Goal: Use online tool/utility: Utilize a website feature to perform a specific function

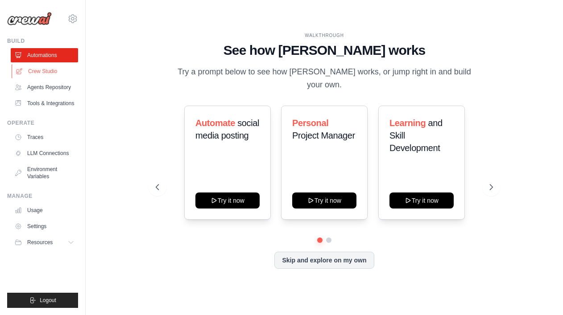
click at [37, 72] on link "Crew Studio" at bounding box center [45, 71] width 67 height 14
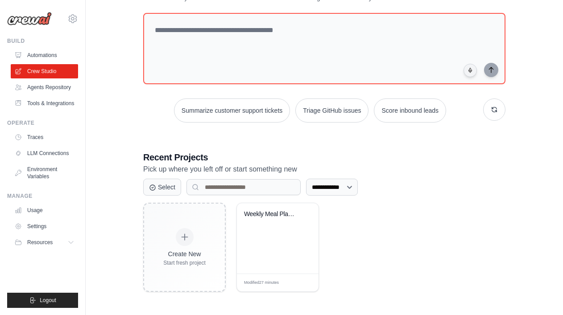
scroll to position [44, 0]
click at [308, 225] on icon at bounding box center [306, 227] width 4 height 4
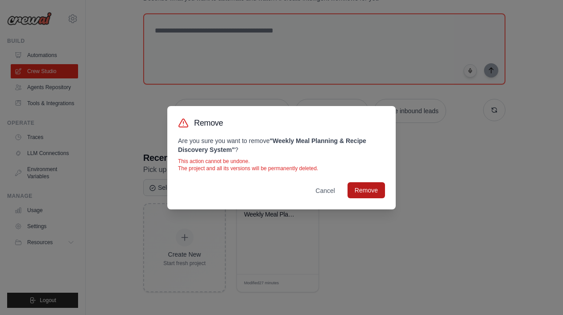
click at [373, 190] on button "Remove" at bounding box center [366, 190] width 37 height 16
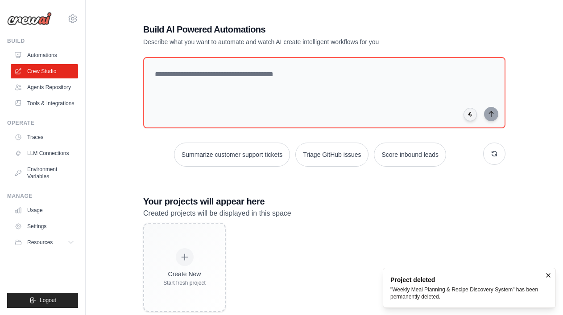
scroll to position [0, 0]
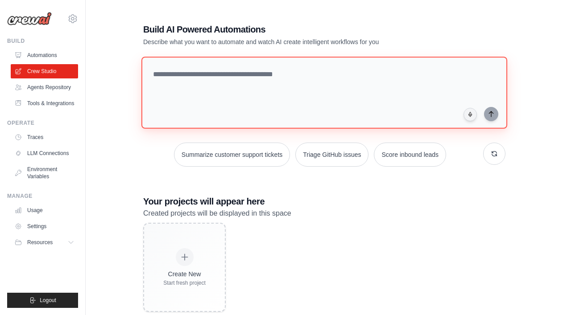
click at [274, 74] on textarea at bounding box center [324, 93] width 366 height 72
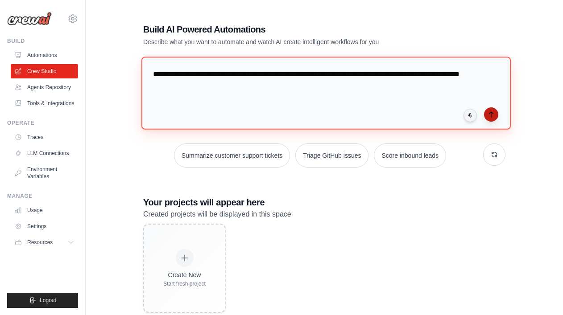
type textarea "**********"
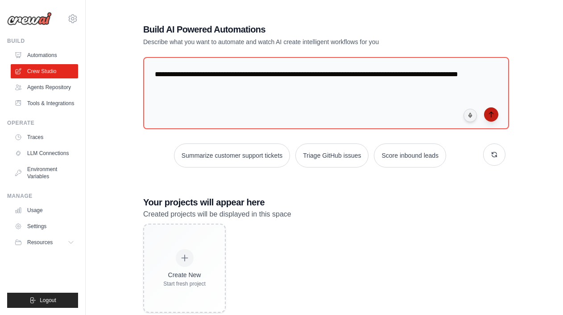
click at [493, 116] on icon "submit" at bounding box center [491, 114] width 7 height 7
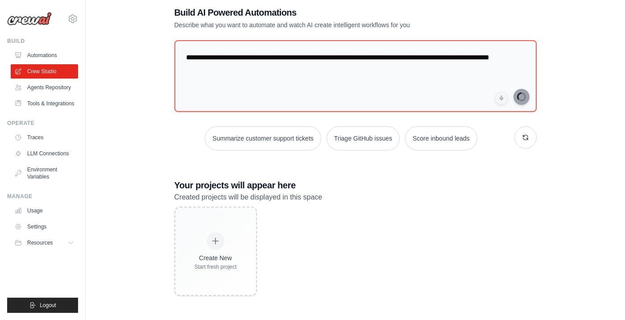
scroll to position [18, 0]
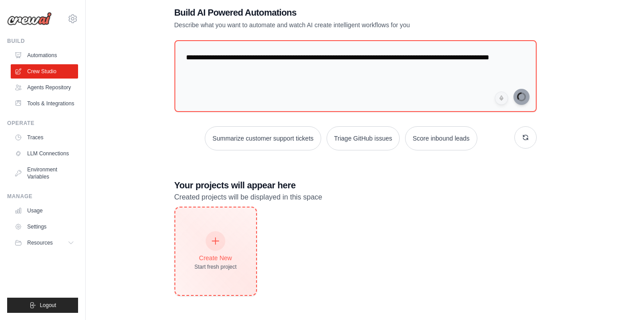
click at [216, 238] on icon at bounding box center [216, 241] width 10 height 10
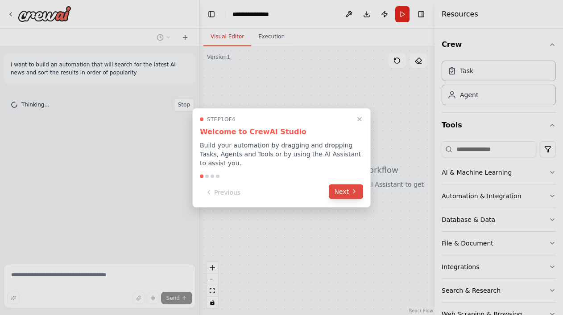
click at [348, 193] on button "Next" at bounding box center [346, 191] width 34 height 15
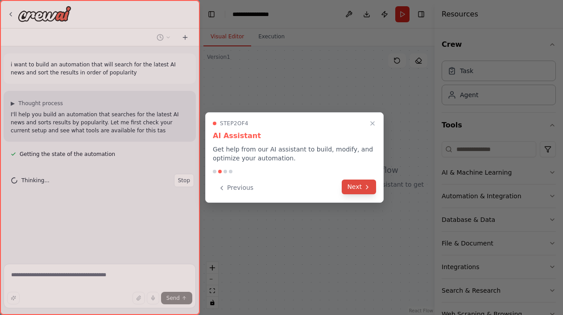
click at [358, 187] on button "Next" at bounding box center [359, 187] width 34 height 15
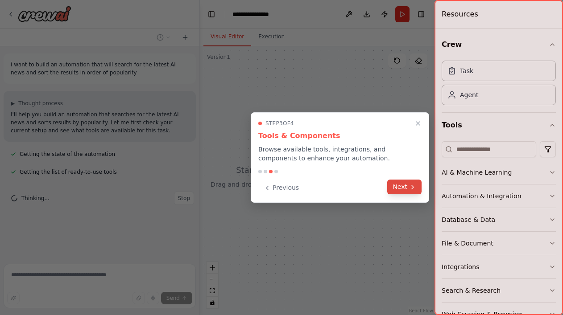
click at [395, 187] on button "Next" at bounding box center [404, 187] width 34 height 15
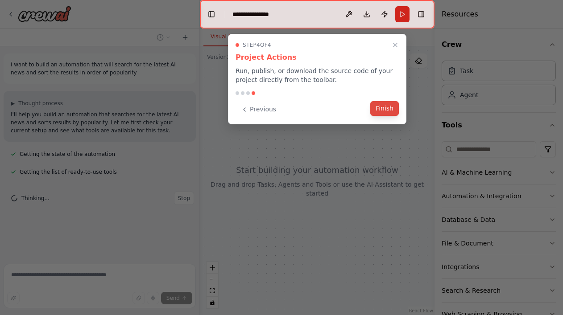
click at [389, 112] on button "Finish" at bounding box center [384, 108] width 29 height 15
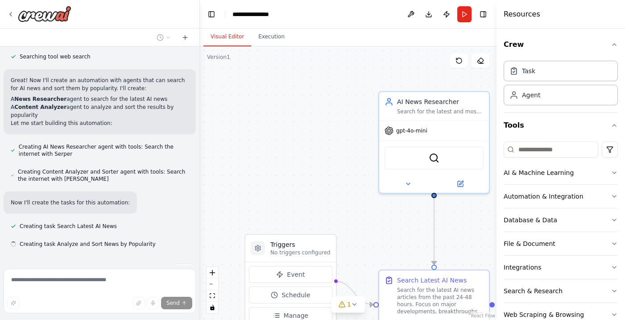
scroll to position [260, 0]
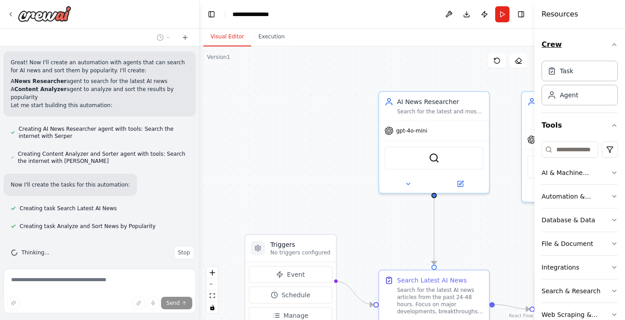
drag, startPoint x: 497, startPoint y: 51, endPoint x: 551, endPoint y: 50, distance: 54.0
click at [551, 50] on div "Resources Crew Task Agent Tools AI & Machine Learning Automation & Integration …" at bounding box center [580, 160] width 91 height 320
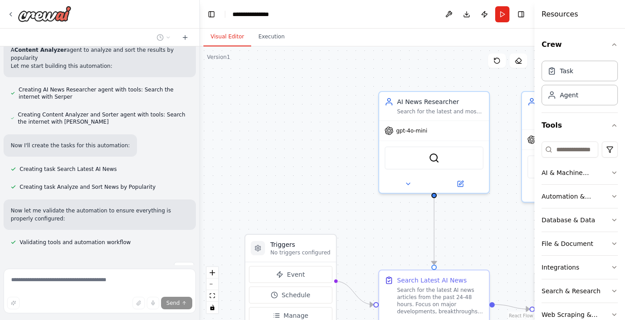
scroll to position [315, 0]
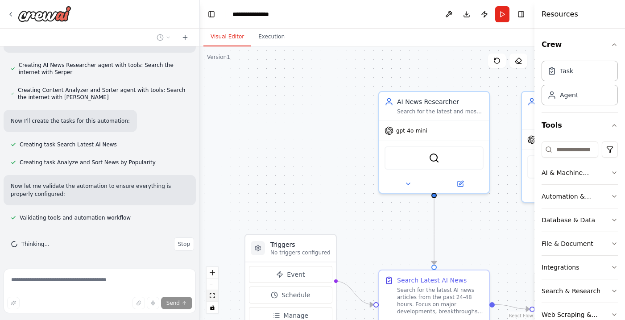
click at [212, 297] on icon "fit view" at bounding box center [212, 295] width 5 height 5
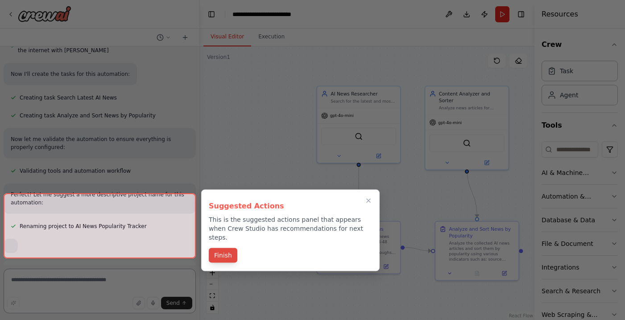
scroll to position [430, 0]
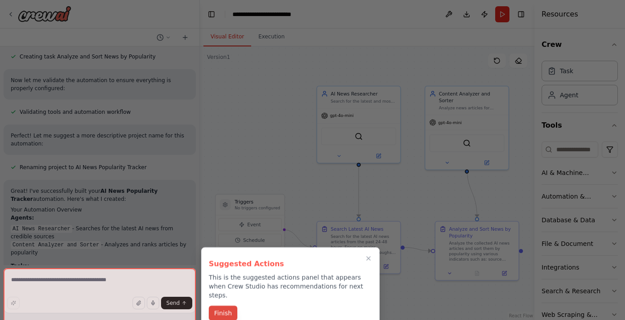
click at [227, 306] on button "Finish" at bounding box center [223, 313] width 29 height 15
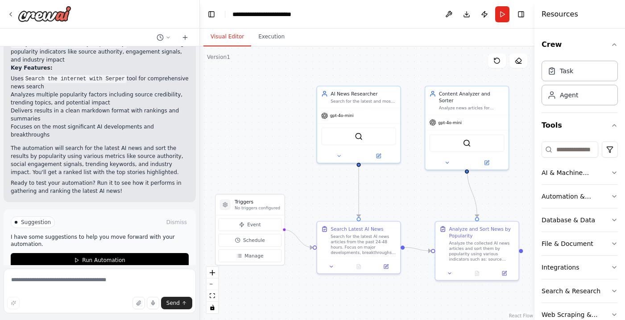
scroll to position [0, 0]
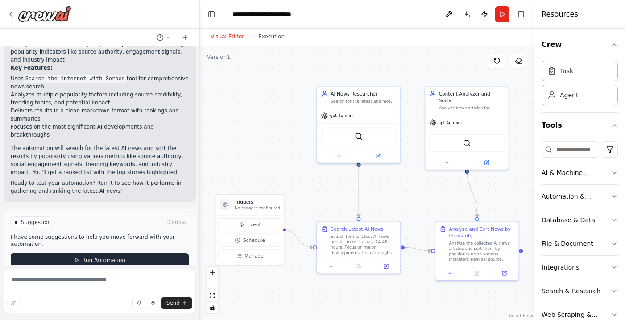
click at [100, 257] on span "Run Automation" at bounding box center [103, 260] width 43 height 7
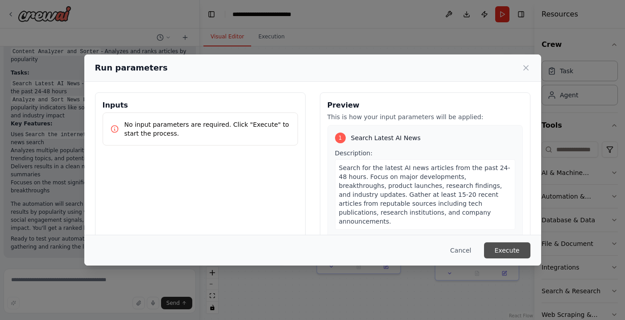
click at [514, 248] on button "Execute" at bounding box center [507, 250] width 46 height 16
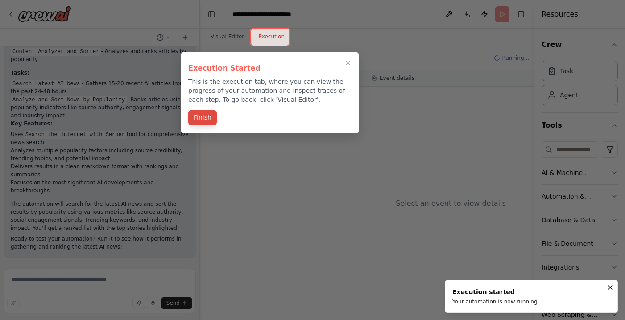
click at [204, 121] on button "Finish" at bounding box center [202, 117] width 29 height 15
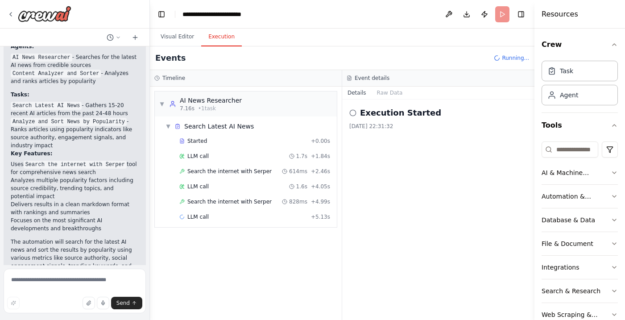
drag, startPoint x: 198, startPoint y: 200, endPoint x: 150, endPoint y: 192, distance: 48.8
click at [150, 192] on div "i want to build an automation that will search for the latest AI news and sort …" at bounding box center [312, 160] width 625 height 320
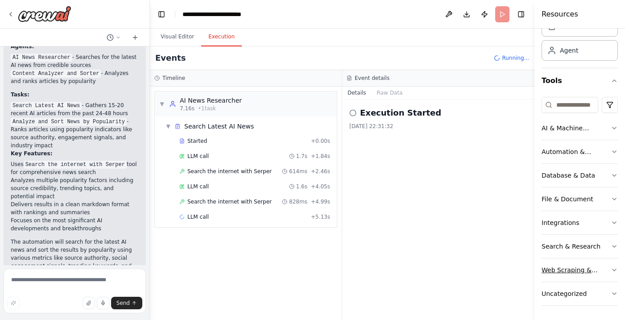
click at [563, 269] on icon "button" at bounding box center [614, 269] width 7 height 7
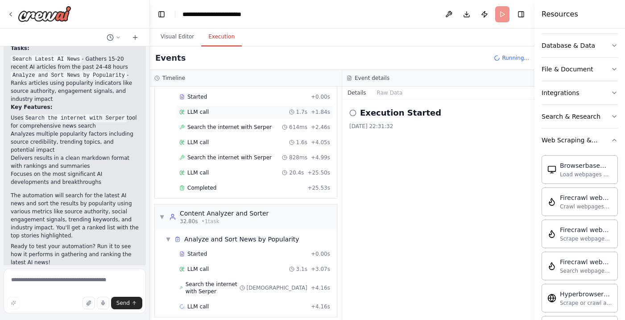
click at [199, 110] on span "LLM call" at bounding box center [197, 111] width 21 height 7
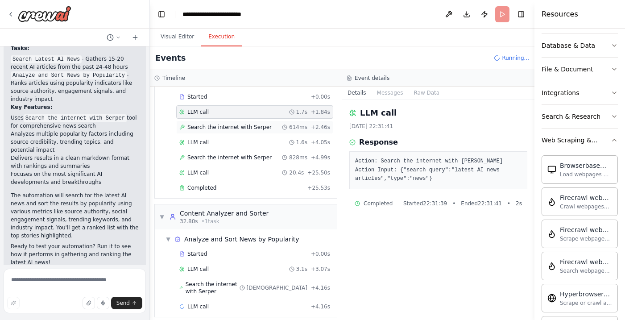
click at [200, 124] on span "Search the internet with Serper" at bounding box center [229, 127] width 84 height 7
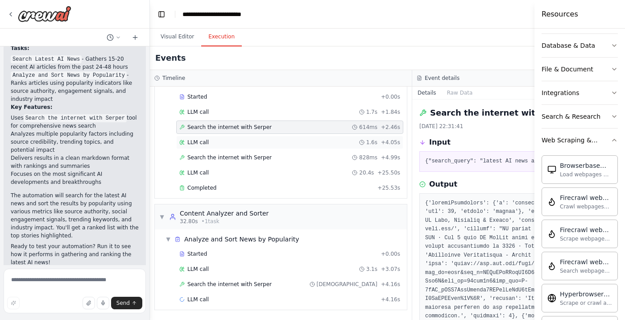
click at [197, 143] on span "LLM call" at bounding box center [197, 142] width 21 height 7
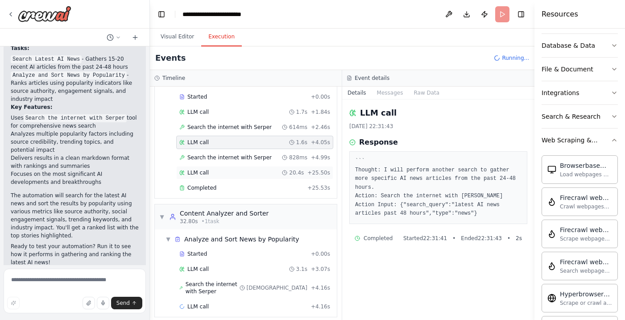
click at [194, 169] on div "LLM call 20.4s + 25.50s" at bounding box center [254, 172] width 157 height 13
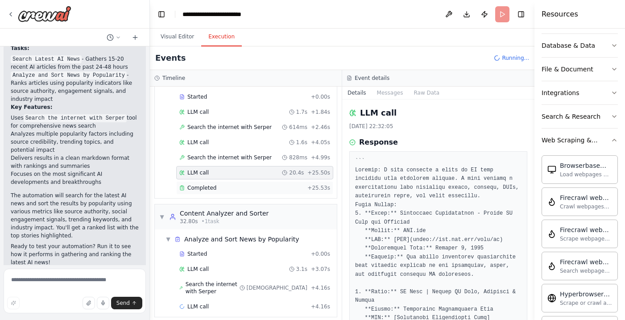
click at [197, 188] on span "Completed" at bounding box center [201, 187] width 29 height 7
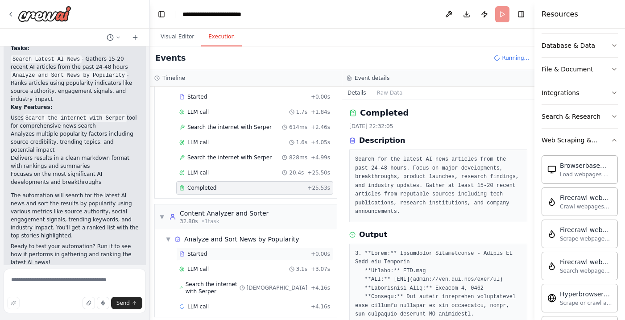
click at [227, 253] on div "Started" at bounding box center [243, 253] width 128 height 7
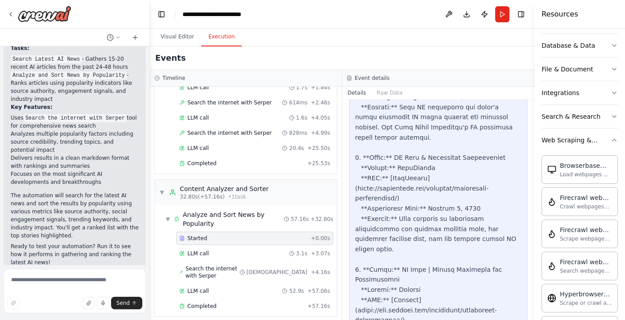
scroll to position [68, 0]
click at [219, 288] on div "LLM call 52.9s + 57.06s" at bounding box center [254, 291] width 151 height 7
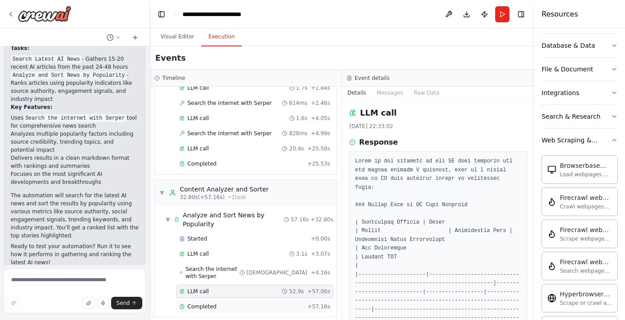
click at [209, 303] on span "Completed" at bounding box center [201, 306] width 29 height 7
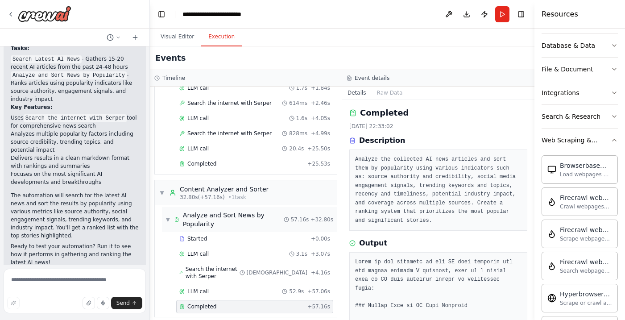
click at [209, 216] on span "Analyze and Sort News by Popularity" at bounding box center [233, 220] width 101 height 18
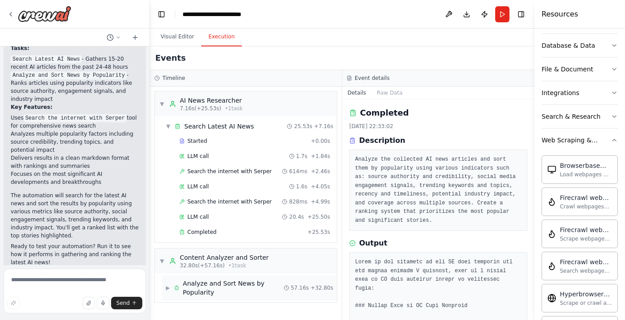
scroll to position [0, 0]
click at [193, 286] on span "Analyze and Sort News by Popularity" at bounding box center [233, 288] width 101 height 18
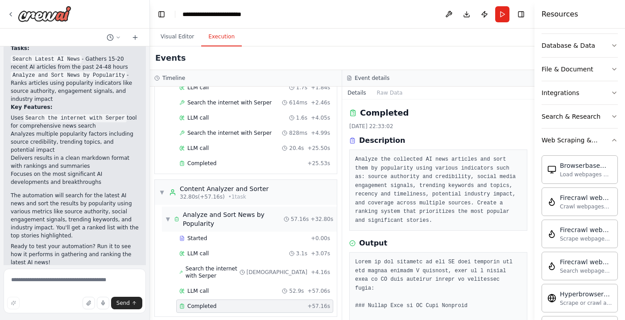
scroll to position [68, 0]
click at [216, 303] on div "Completed" at bounding box center [241, 306] width 124 height 7
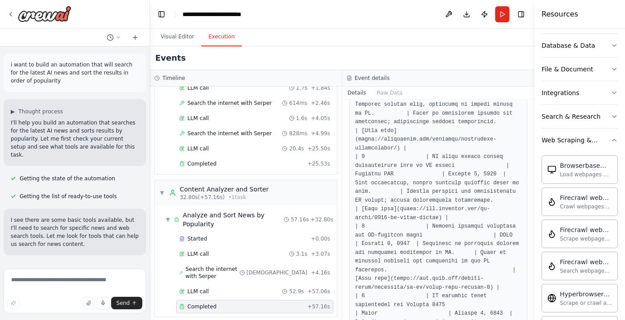
scroll to position [0, 0]
click at [448, 13] on button at bounding box center [449, 14] width 14 height 16
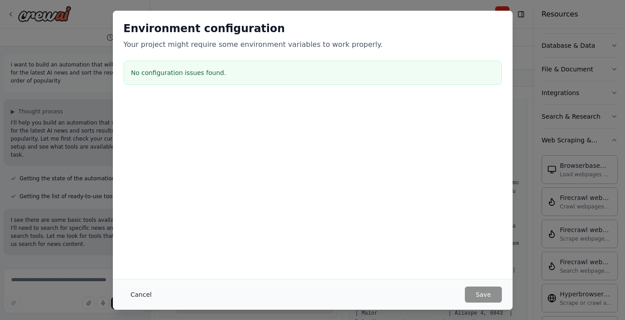
click at [150, 293] on button "Cancel" at bounding box center [141, 294] width 35 height 16
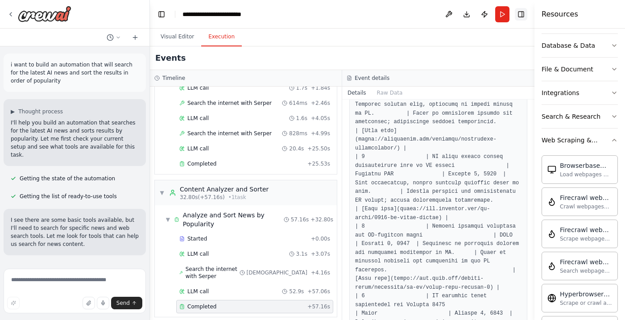
click at [521, 16] on button "Toggle Right Sidebar" at bounding box center [521, 14] width 12 height 12
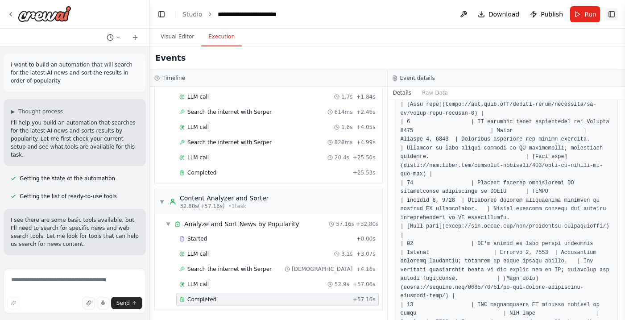
click at [563, 15] on button "Toggle Right Sidebar" at bounding box center [611, 14] width 12 height 12
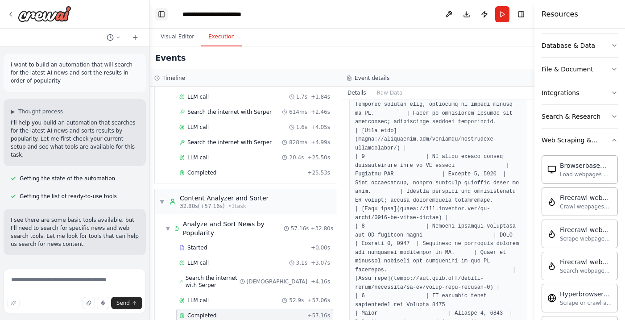
click at [159, 15] on button "Toggle Left Sidebar" at bounding box center [161, 14] width 12 height 12
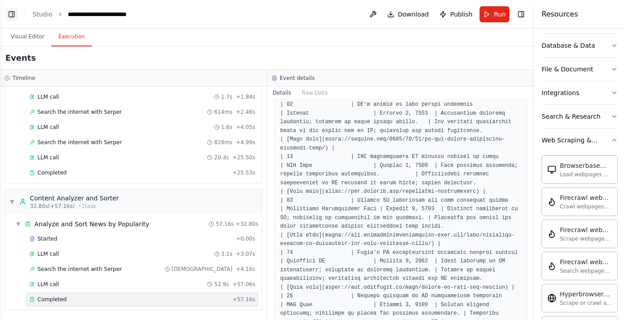
click at [12, 14] on button "Toggle Left Sidebar" at bounding box center [11, 14] width 12 height 12
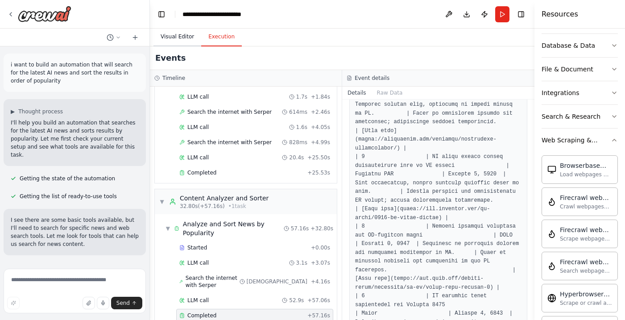
click at [174, 36] on button "Visual Editor" at bounding box center [177, 37] width 48 height 19
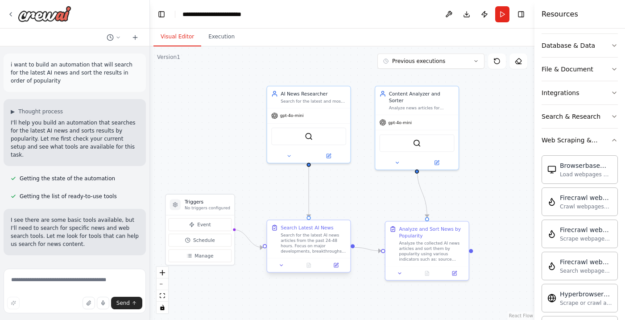
click at [307, 241] on div "Search for the latest AI news articles from the past 24-48 hours. Focus on majo…" at bounding box center [314, 242] width 66 height 21
click at [282, 263] on icon at bounding box center [281, 264] width 5 height 5
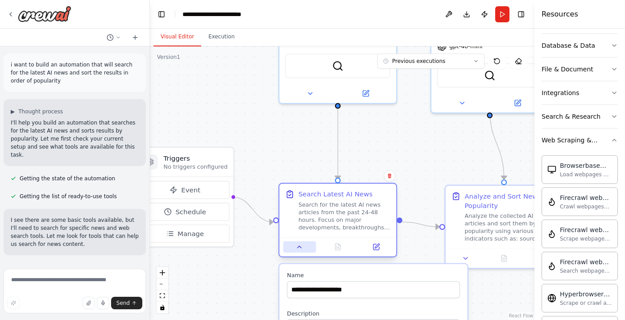
click at [300, 247] on icon at bounding box center [300, 247] width 4 height 2
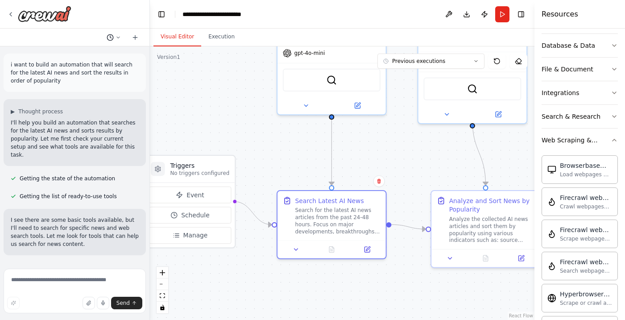
click at [117, 38] on icon at bounding box center [118, 37] width 5 height 5
click at [8, 15] on div at bounding box center [75, 160] width 150 height 320
click at [12, 12] on icon at bounding box center [11, 14] width 2 height 4
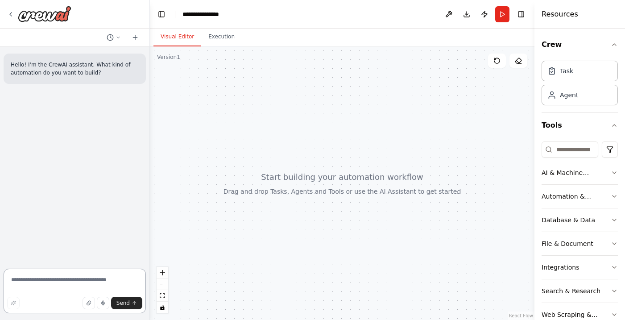
click at [58, 279] on textarea at bounding box center [75, 291] width 142 height 45
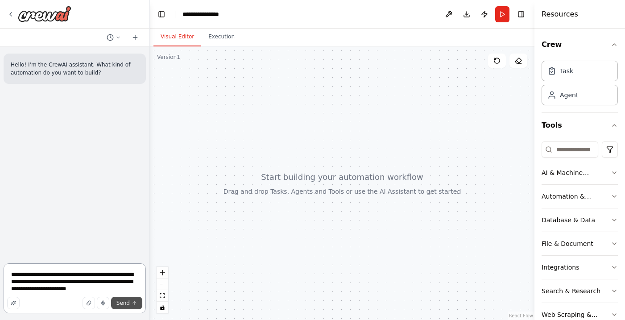
type textarea "**********"
click at [124, 304] on span "Send" at bounding box center [122, 302] width 13 height 7
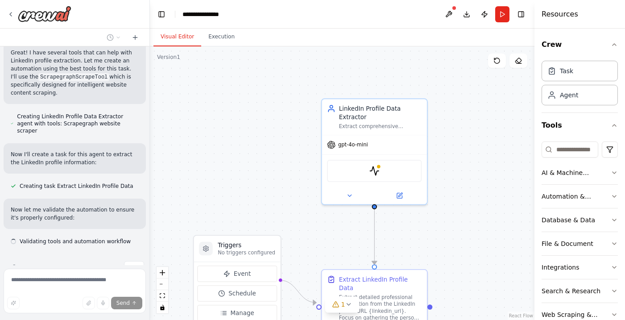
scroll to position [353, 0]
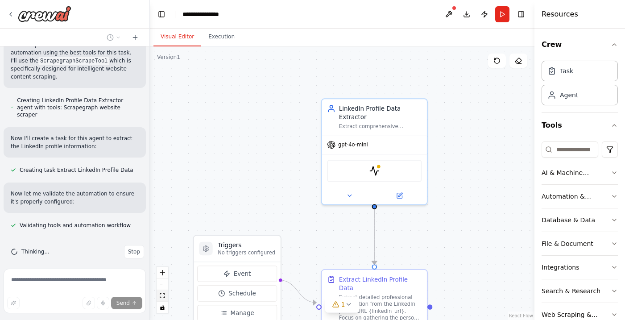
click at [166, 297] on button "fit view" at bounding box center [163, 296] width 12 height 12
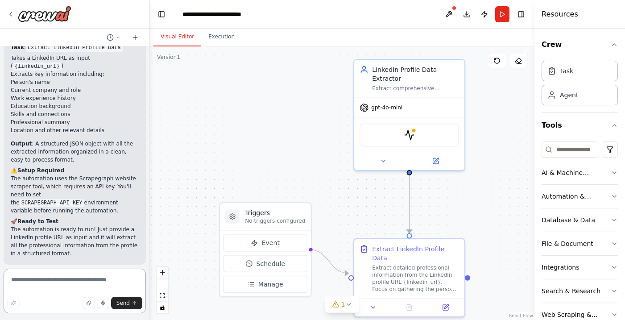
scroll to position [707, 0]
click at [77, 200] on code "SCRAPEGRAPH_API_KEY" at bounding box center [52, 204] width 65 height 8
click at [92, 175] on p "The automation uses the Scrapegraph website scraper tool, which requires an API…" at bounding box center [75, 195] width 128 height 40
copy p "Scrapegraph"
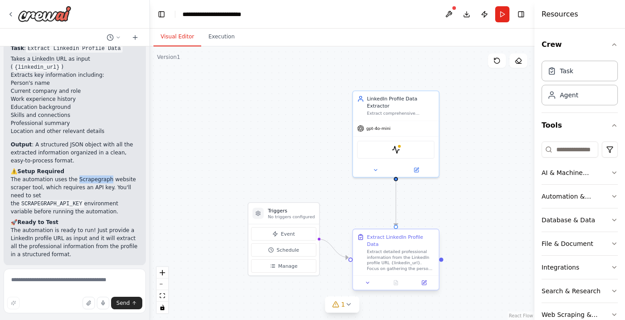
click at [387, 251] on div "Extract detailed professional information from the LinkedIn profile URL {linked…" at bounding box center [401, 260] width 68 height 22
click at [394, 239] on div "Extract LinkedIn Profile Data" at bounding box center [401, 240] width 68 height 14
click at [367, 280] on icon at bounding box center [368, 283] width 6 height 6
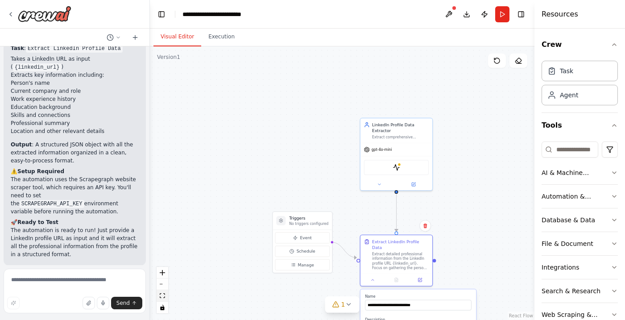
click at [165, 297] on button "fit view" at bounding box center [163, 296] width 12 height 12
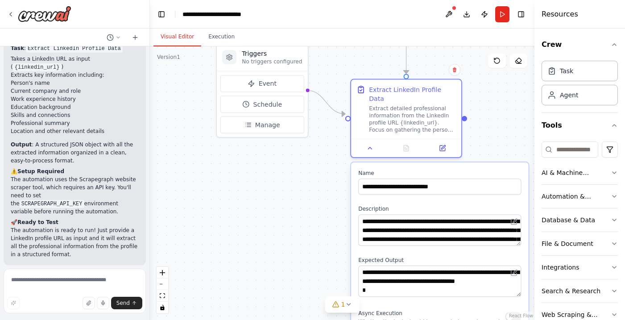
drag, startPoint x: 354, startPoint y: 220, endPoint x: 351, endPoint y: 61, distance: 159.3
click at [351, 61] on div ".deletable-edge-delete-btn { width: 20px; height: 20px; border: 0px solid #ffff…" at bounding box center [342, 183] width 385 height 274
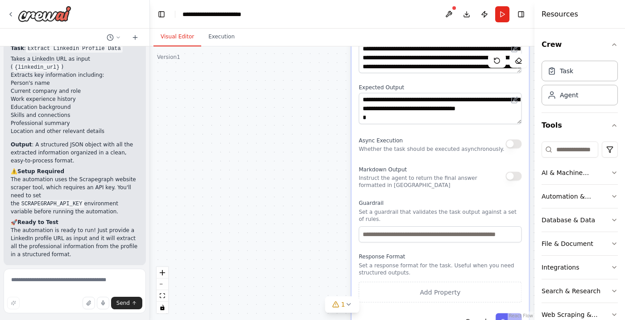
drag, startPoint x: 330, startPoint y: 232, endPoint x: 330, endPoint y: 60, distance: 172.7
click at [330, 60] on div ".deletable-edge-delete-btn { width: 20px; height: 20px; border: 0px solid #ffff…" at bounding box center [342, 183] width 385 height 274
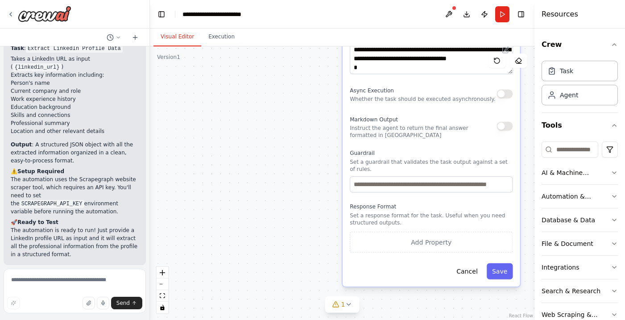
drag, startPoint x: 319, startPoint y: 227, endPoint x: 310, endPoint y: 181, distance: 46.8
click at [310, 181] on div ".deletable-edge-delete-btn { width: 20px; height: 20px; border: 0px solid #ffff…" at bounding box center [342, 183] width 385 height 274
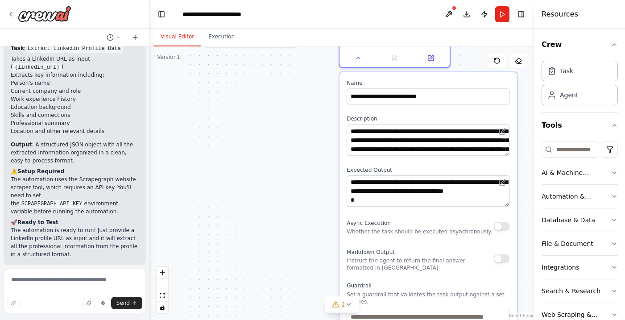
drag, startPoint x: 315, startPoint y: 129, endPoint x: 311, endPoint y: 266, distance: 137.0
click at [311, 266] on div ".deletable-edge-delete-btn { width: 20px; height: 20px; border: 0px solid #ffff…" at bounding box center [342, 183] width 385 height 274
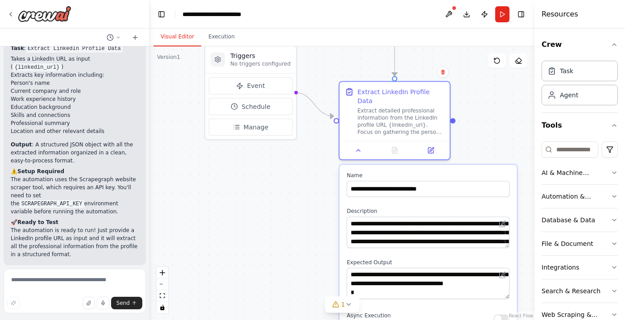
drag, startPoint x: 304, startPoint y: 154, endPoint x: 305, endPoint y: 261, distance: 107.5
click at [305, 261] on div ".deletable-edge-delete-btn { width: 20px; height: 20px; border: 0px solid #ffff…" at bounding box center [342, 183] width 385 height 274
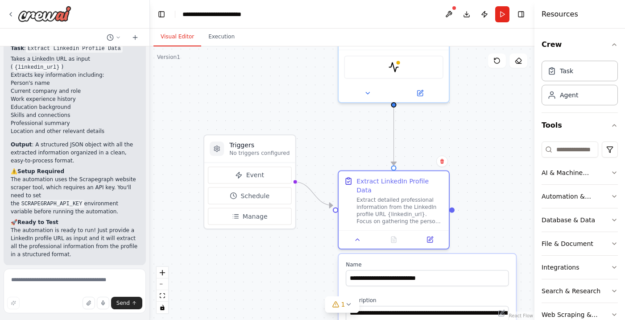
drag, startPoint x: 300, startPoint y: 219, endPoint x: 298, endPoint y: 294, distance: 75.0
click at [298, 294] on div ".deletable-edge-delete-btn { width: 20px; height: 20px; border: 0px solid #ffff…" at bounding box center [342, 183] width 385 height 274
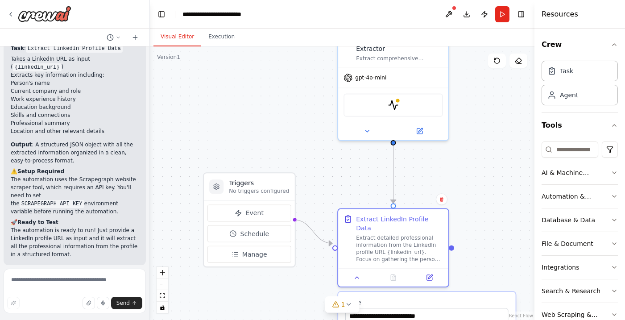
drag, startPoint x: 323, startPoint y: 133, endPoint x: 324, endPoint y: 145, distance: 12.5
click at [324, 145] on div ".deletable-edge-delete-btn { width: 20px; height: 20px; border: 0px solid #ffff…" at bounding box center [342, 183] width 385 height 274
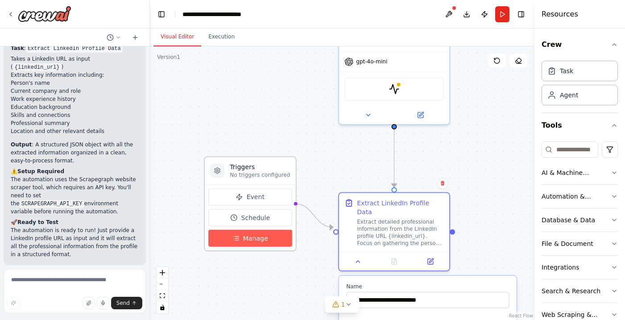
click at [253, 239] on span "Manage" at bounding box center [255, 238] width 25 height 9
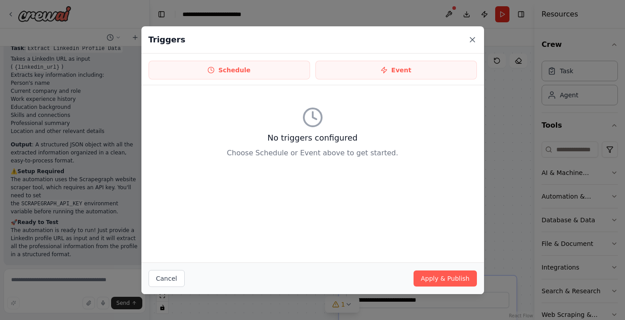
click at [476, 42] on icon at bounding box center [472, 39] width 9 height 9
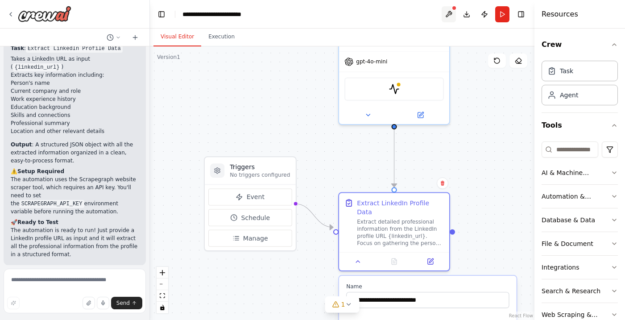
click at [452, 12] on button at bounding box center [449, 14] width 14 height 16
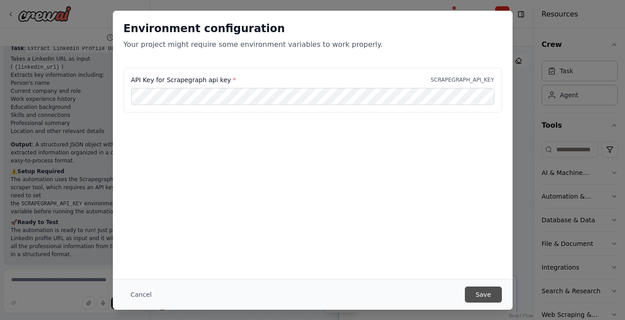
click at [482, 294] on button "Save" at bounding box center [483, 294] width 37 height 16
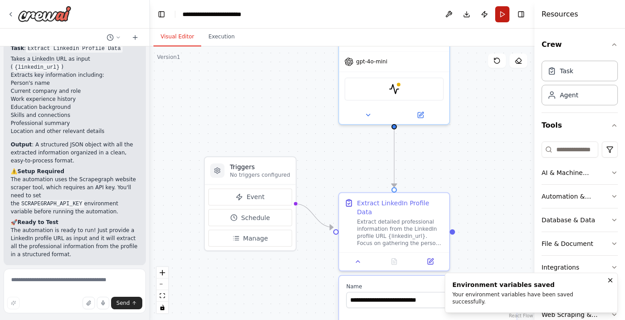
click at [501, 15] on button "Run" at bounding box center [502, 14] width 14 height 16
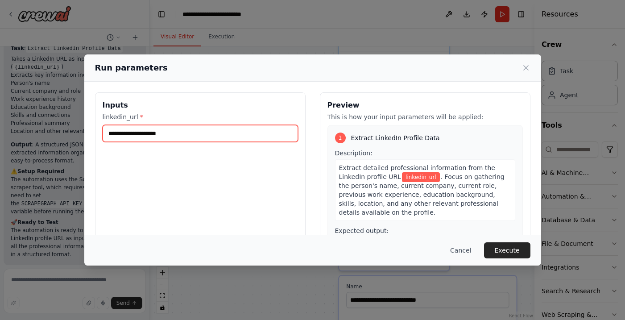
click at [169, 129] on input "linkedin_url *" at bounding box center [200, 133] width 195 height 17
paste input "**********"
type input "**********"
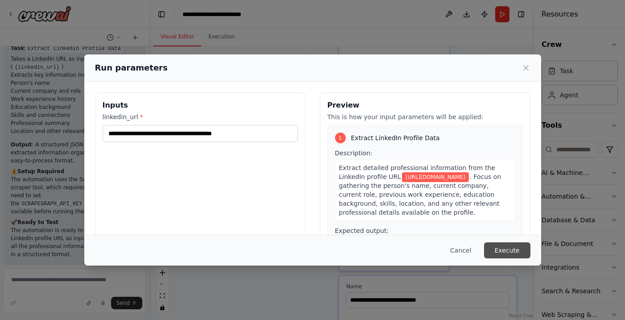
click at [509, 249] on button "Execute" at bounding box center [507, 250] width 46 height 16
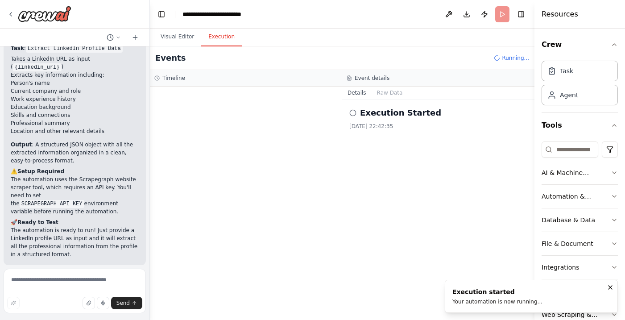
click at [614, 287] on icon "Notifications (F8)" at bounding box center [610, 287] width 7 height 7
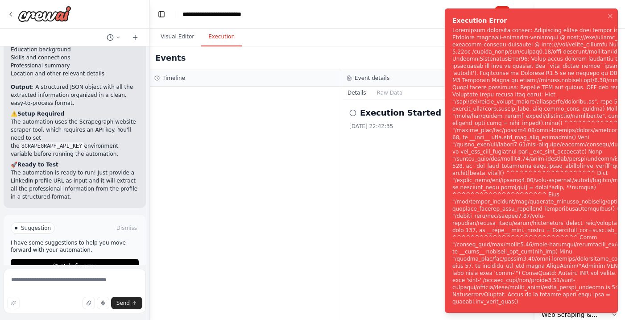
scroll to position [764, 0]
click at [74, 263] on span "Help fix error" at bounding box center [78, 266] width 35 height 7
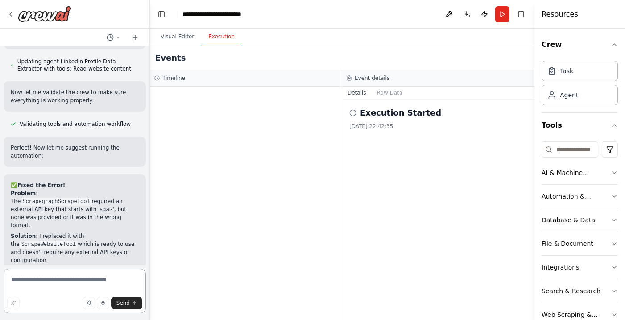
scroll to position [1290, 0]
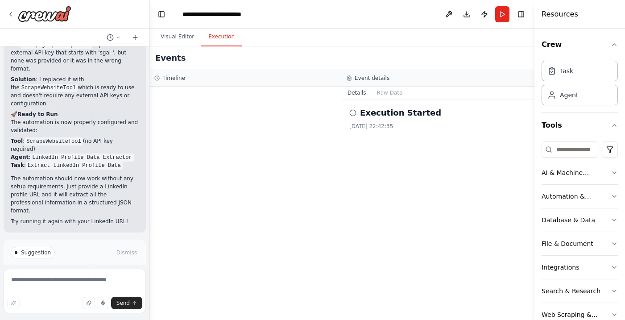
click at [82, 287] on span "Run Automation" at bounding box center [78, 290] width 43 height 7
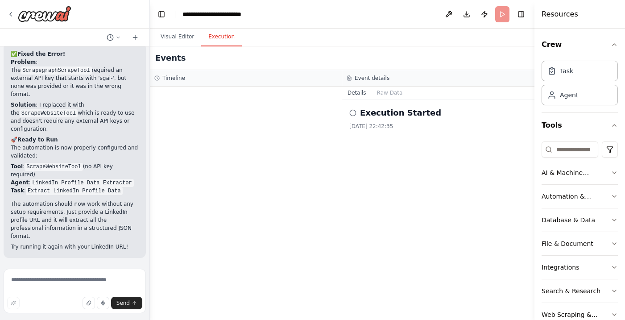
scroll to position [1218, 0]
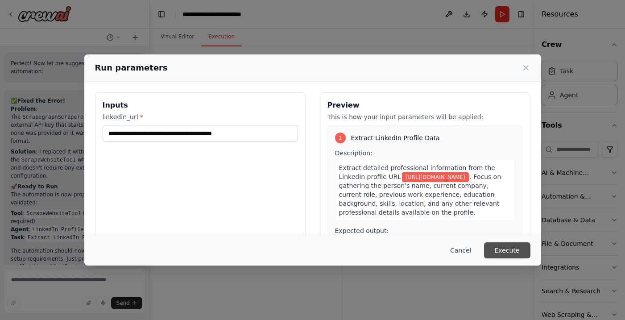
click at [509, 249] on button "Execute" at bounding box center [507, 250] width 46 height 16
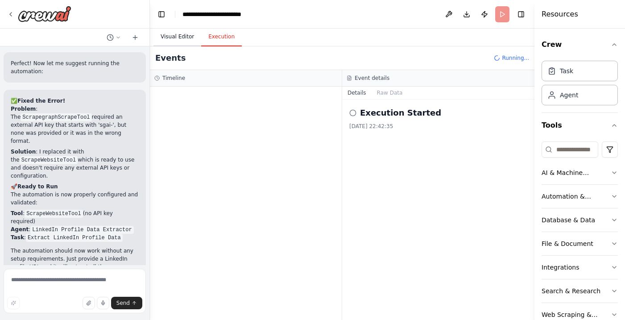
click at [177, 38] on button "Visual Editor" at bounding box center [177, 37] width 48 height 19
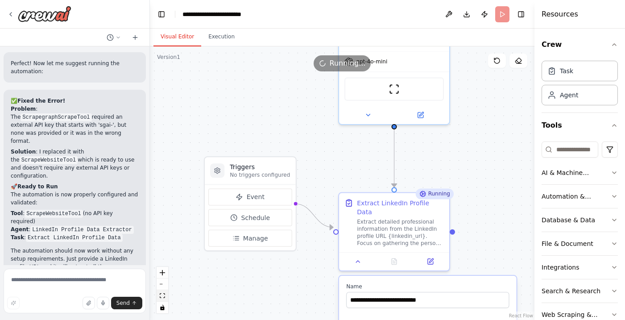
click at [163, 296] on icon "fit view" at bounding box center [162, 295] width 5 height 5
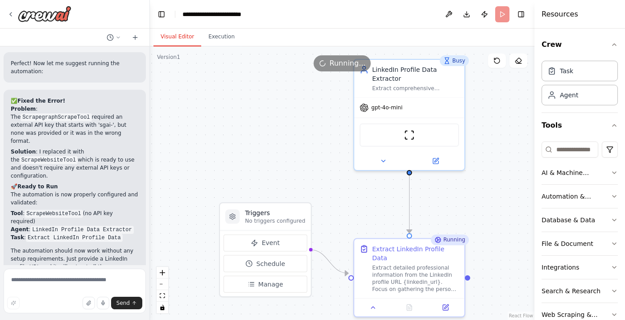
drag, startPoint x: 200, startPoint y: 203, endPoint x: 200, endPoint y: 122, distance: 81.2
click at [200, 122] on div ".deletable-edge-delete-btn { width: 20px; height: 20px; border: 0px solid #ffff…" at bounding box center [342, 183] width 385 height 274
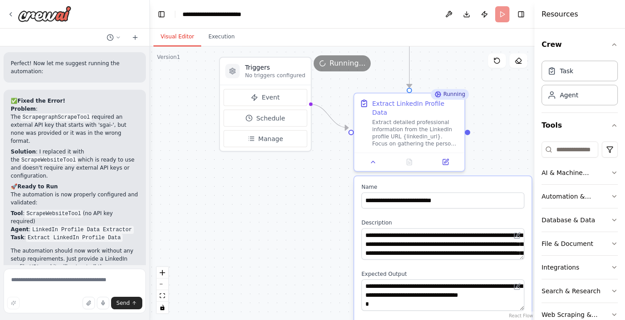
drag, startPoint x: 278, startPoint y: 288, endPoint x: 278, endPoint y: 224, distance: 64.3
click at [278, 224] on div ".deletable-edge-delete-btn { width: 20px; height: 20px; border: 0px solid #ffff…" at bounding box center [342, 183] width 385 height 274
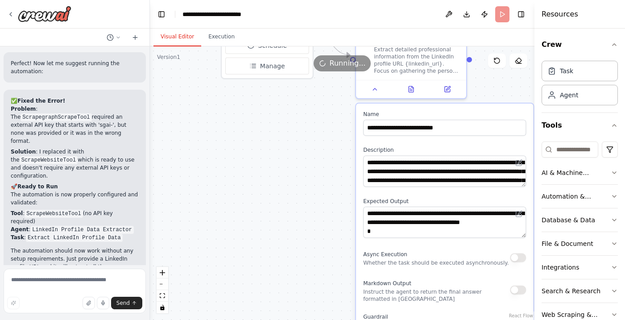
drag, startPoint x: 288, startPoint y: 245, endPoint x: 291, endPoint y: 158, distance: 87.5
click at [291, 158] on div ".deletable-edge-delete-btn { width: 20px; height: 20px; border: 0px solid #ffff…" at bounding box center [342, 183] width 385 height 274
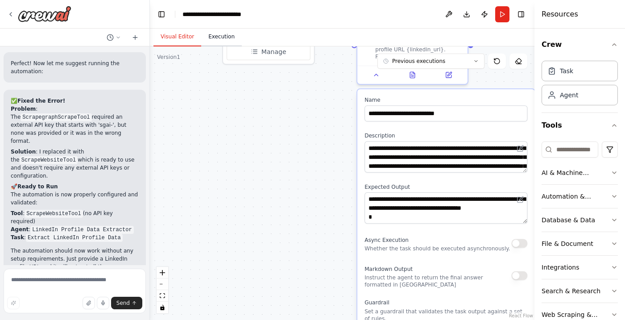
click at [223, 37] on button "Execution" at bounding box center [221, 37] width 41 height 19
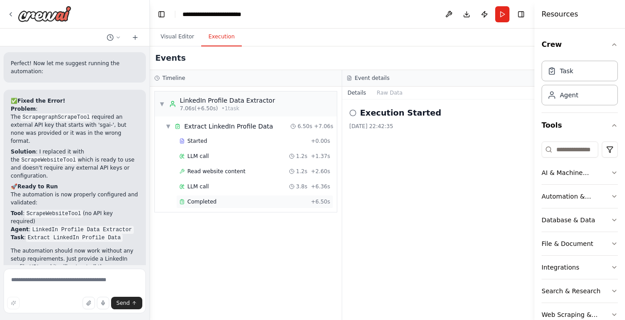
click at [220, 200] on div "Completed" at bounding box center [243, 201] width 128 height 7
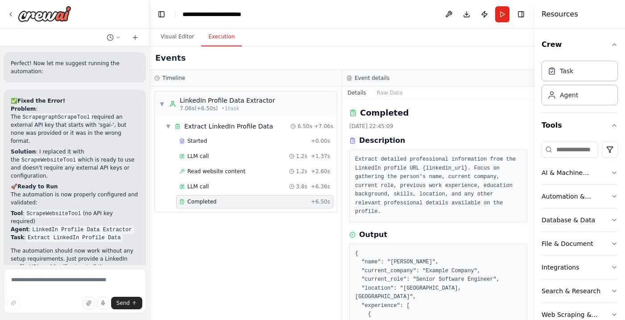
scroll to position [0, 0]
click at [391, 93] on button "Raw Data" at bounding box center [390, 93] width 37 height 12
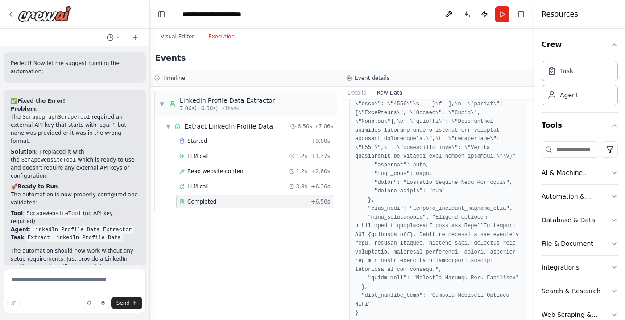
scroll to position [1302, 0]
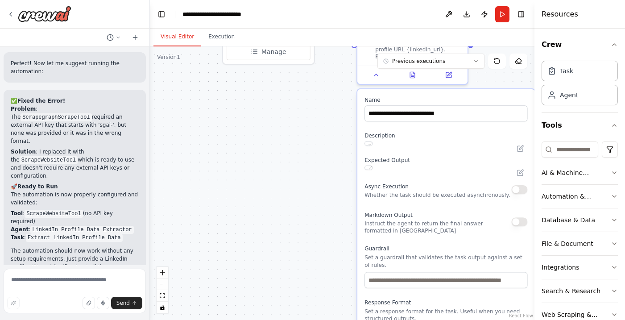
click at [182, 37] on button "Visual Editor" at bounding box center [177, 37] width 48 height 19
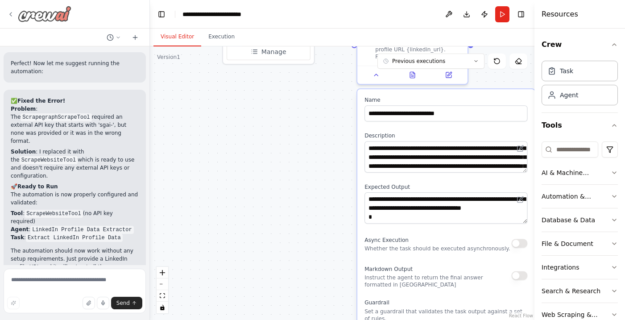
click at [10, 14] on icon at bounding box center [11, 14] width 2 height 4
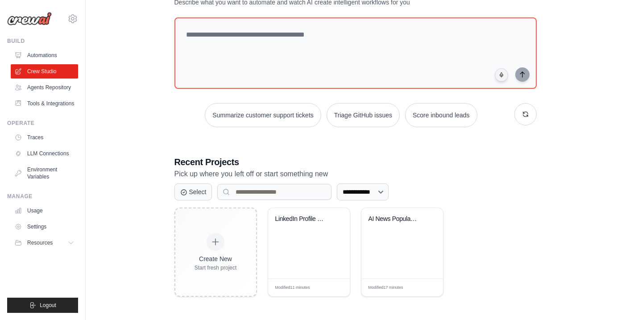
scroll to position [39, 0]
click at [35, 208] on link "Usage" at bounding box center [45, 210] width 67 height 14
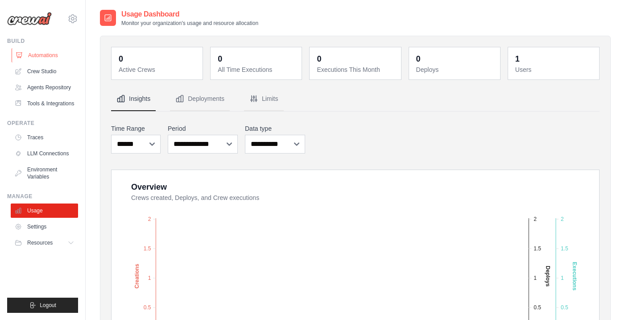
click at [38, 56] on link "Automations" at bounding box center [45, 55] width 67 height 14
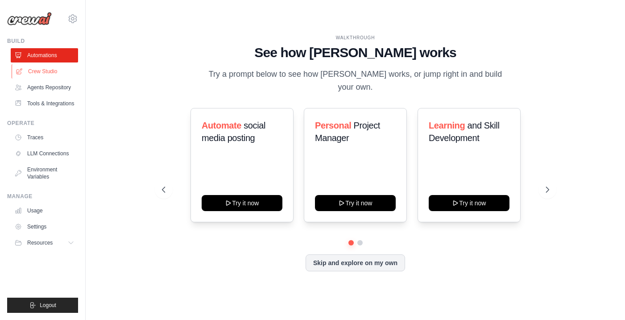
click at [37, 72] on link "Crew Studio" at bounding box center [45, 71] width 67 height 14
